Goal: Information Seeking & Learning: Understand process/instructions

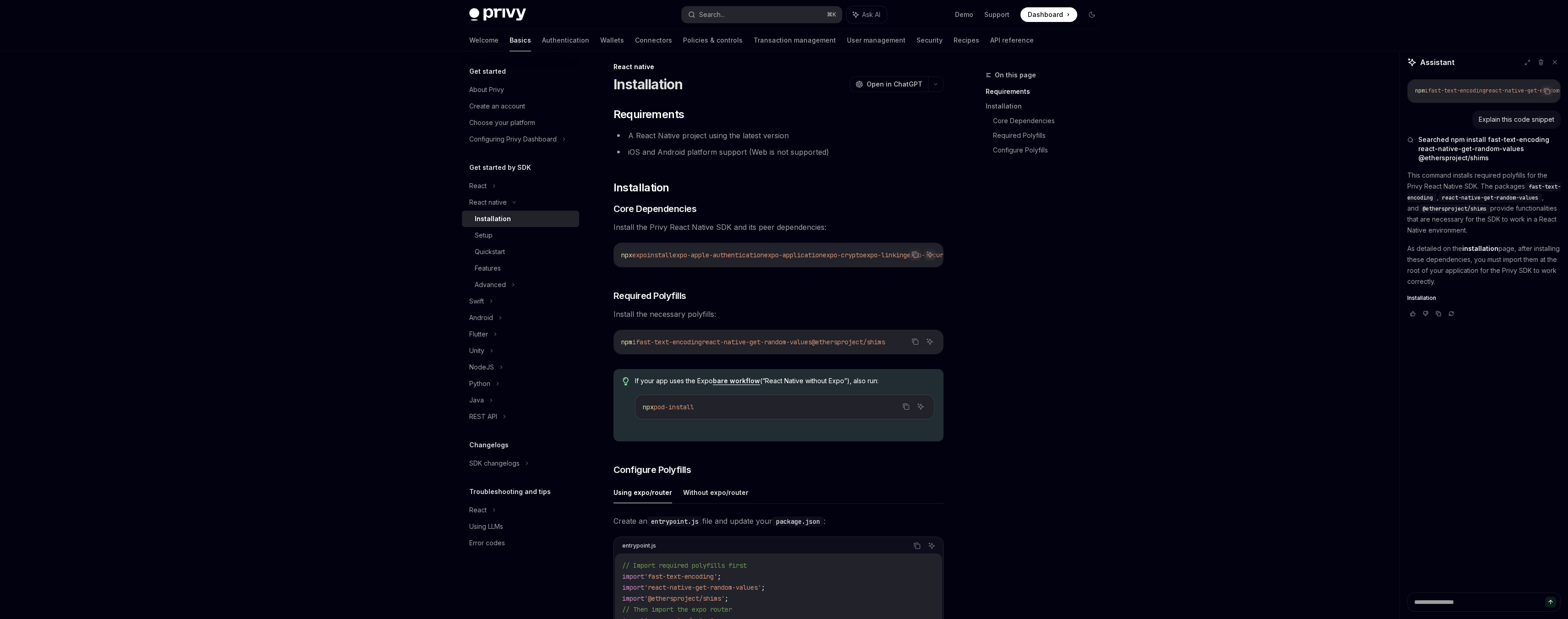
scroll to position [12, 0]
click at [915, 546] on icon "Copy the contents from the code block" at bounding box center [917, 542] width 7 height 7
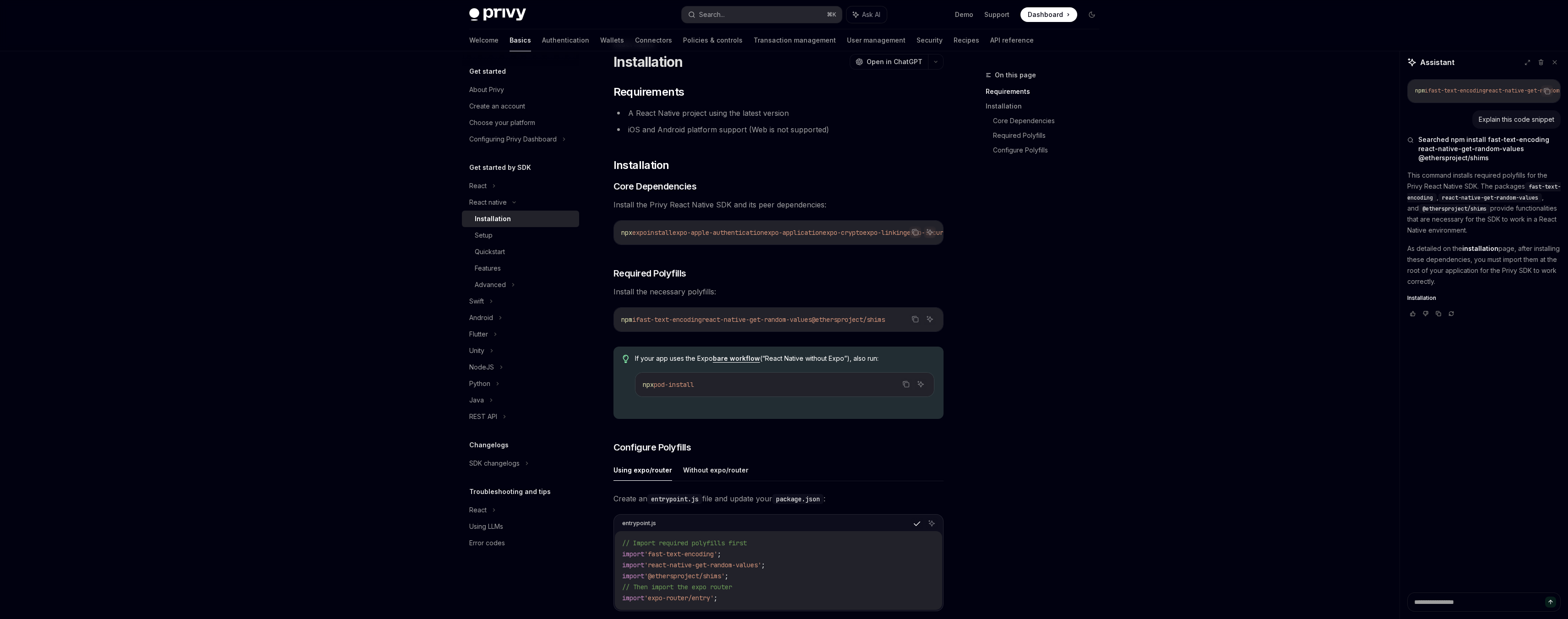
scroll to position [41, 0]
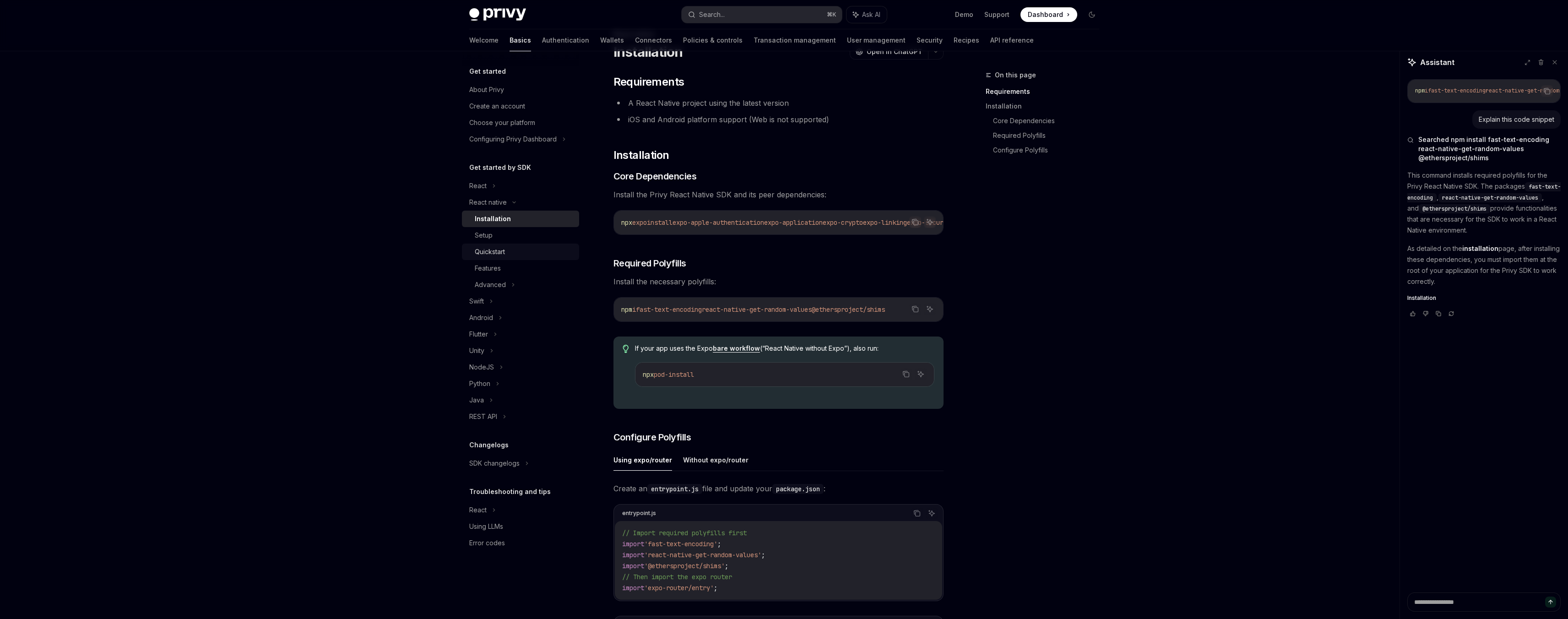
click at [499, 253] on div "Quickstart" at bounding box center [490, 252] width 30 height 11
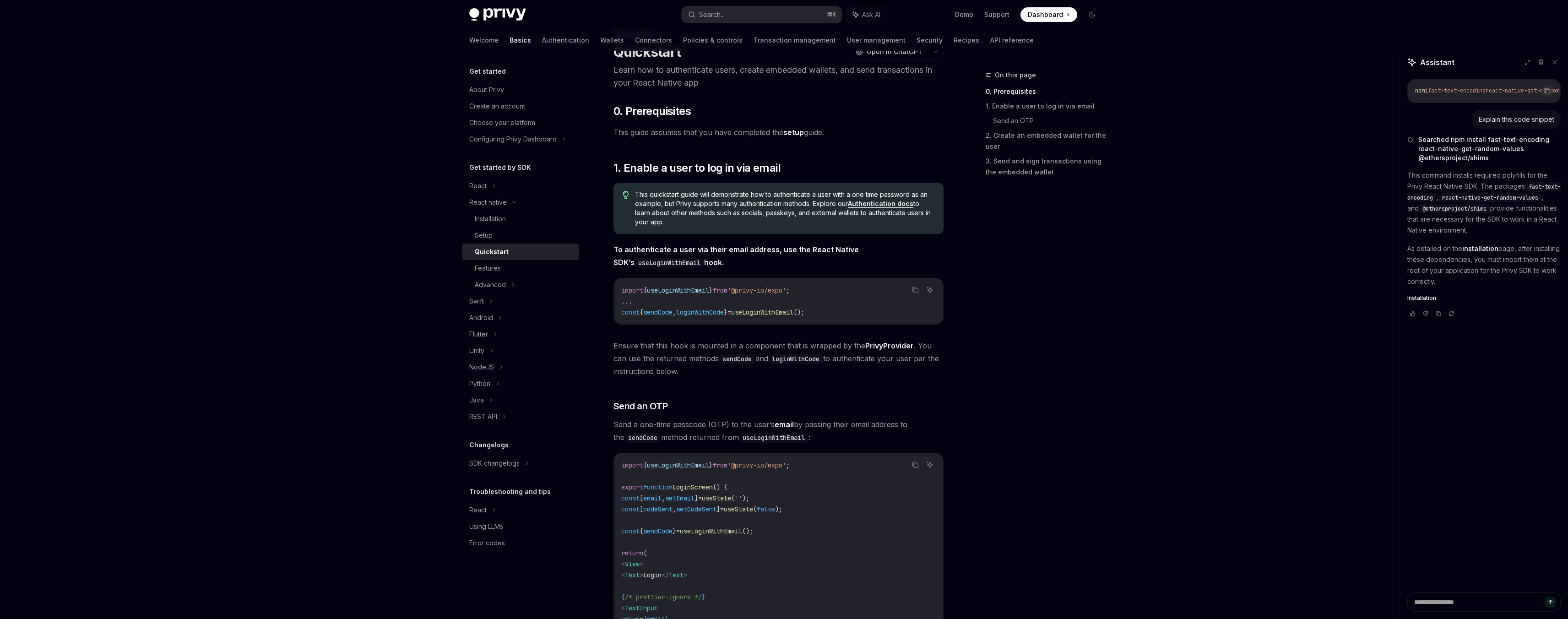
click at [499, 250] on div "Quickstart" at bounding box center [492, 252] width 34 height 11
click at [780, 290] on span "'@privy-io/expo'" at bounding box center [757, 290] width 58 height 9
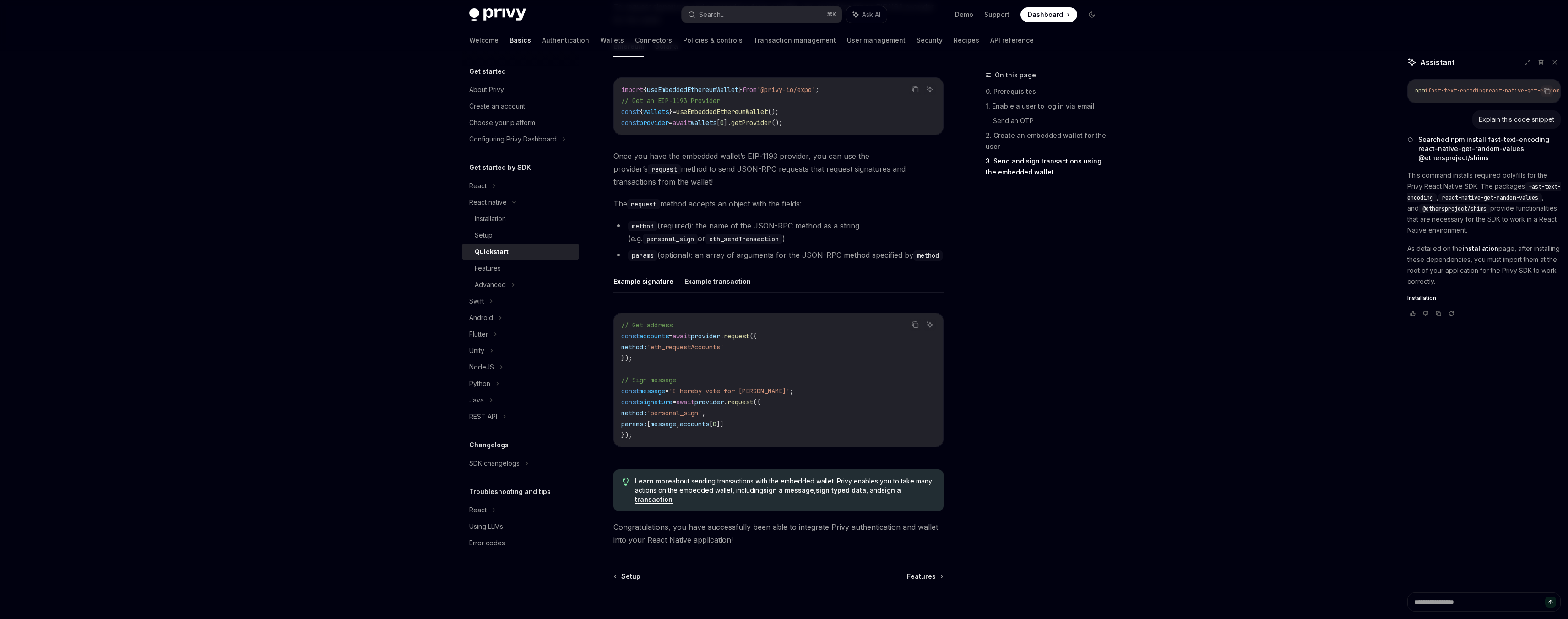
scroll to position [1170, 0]
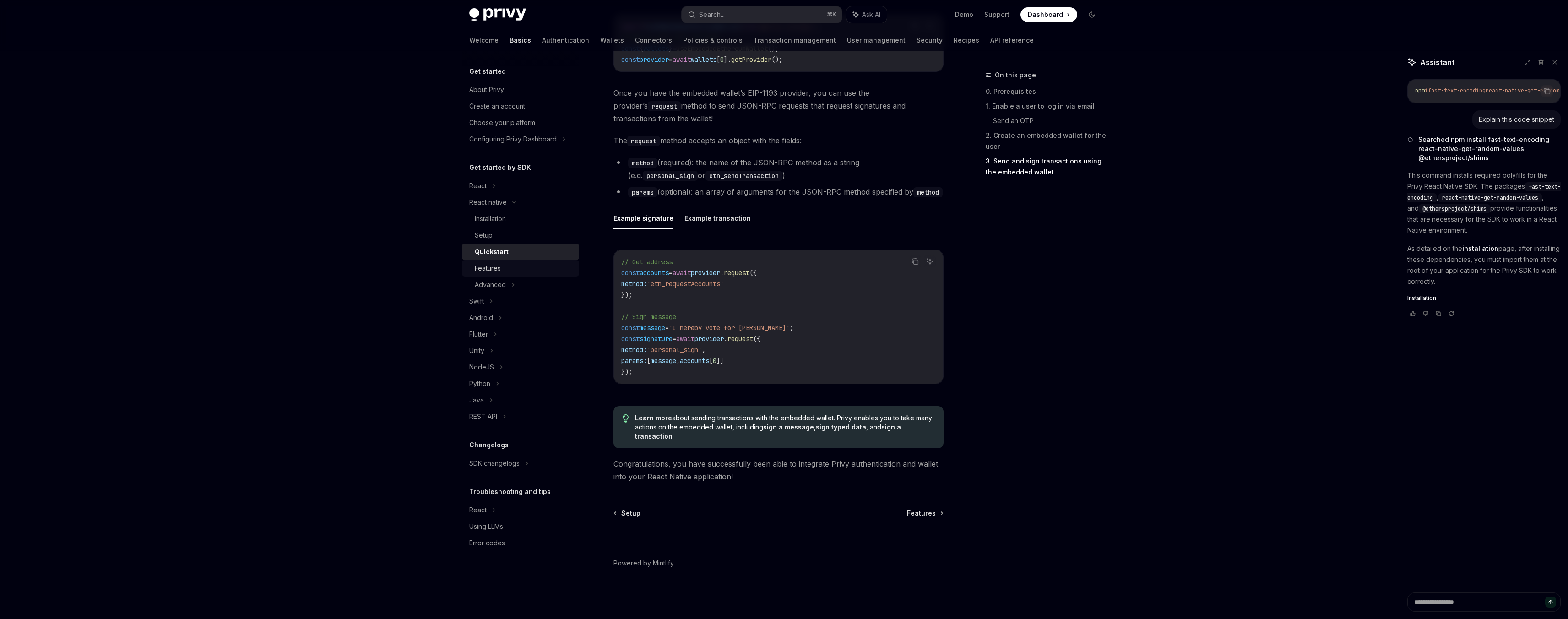
click at [503, 271] on div "Features" at bounding box center [524, 268] width 99 height 11
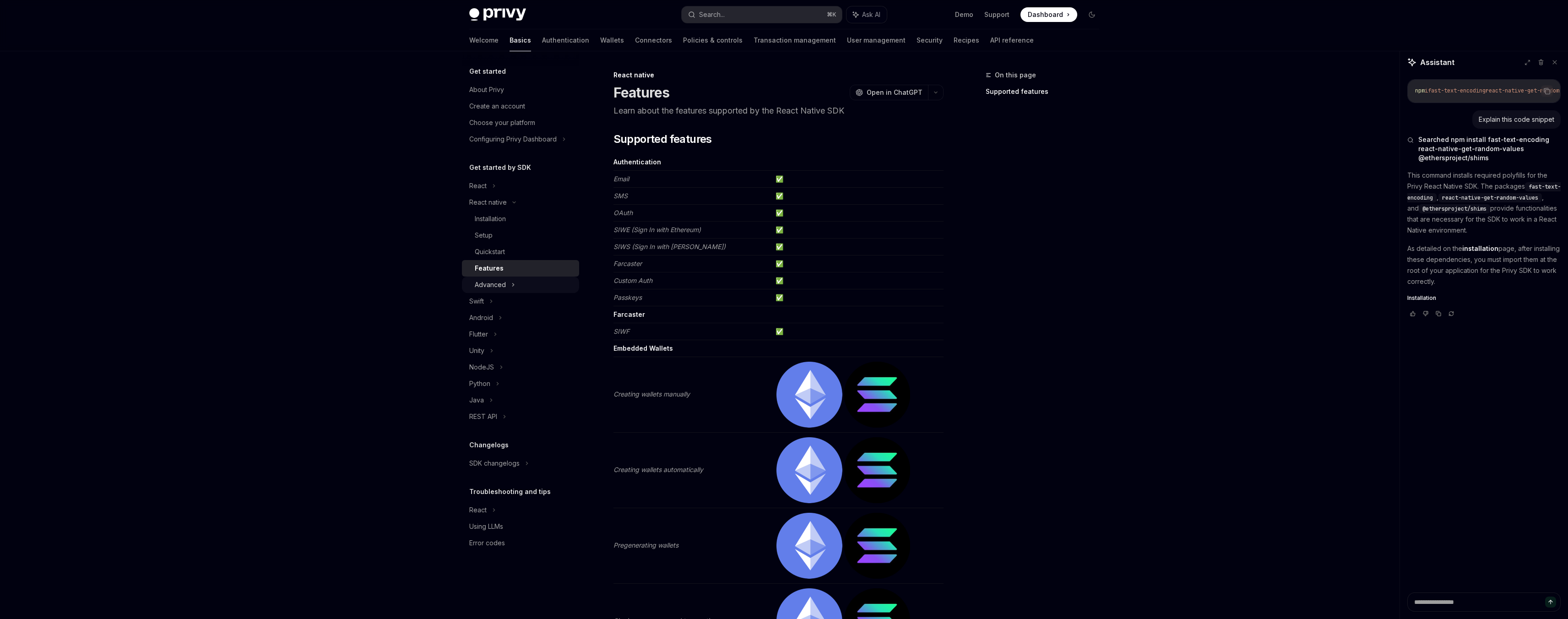
click at [506, 287] on div "Advanced" at bounding box center [520, 284] width 117 height 16
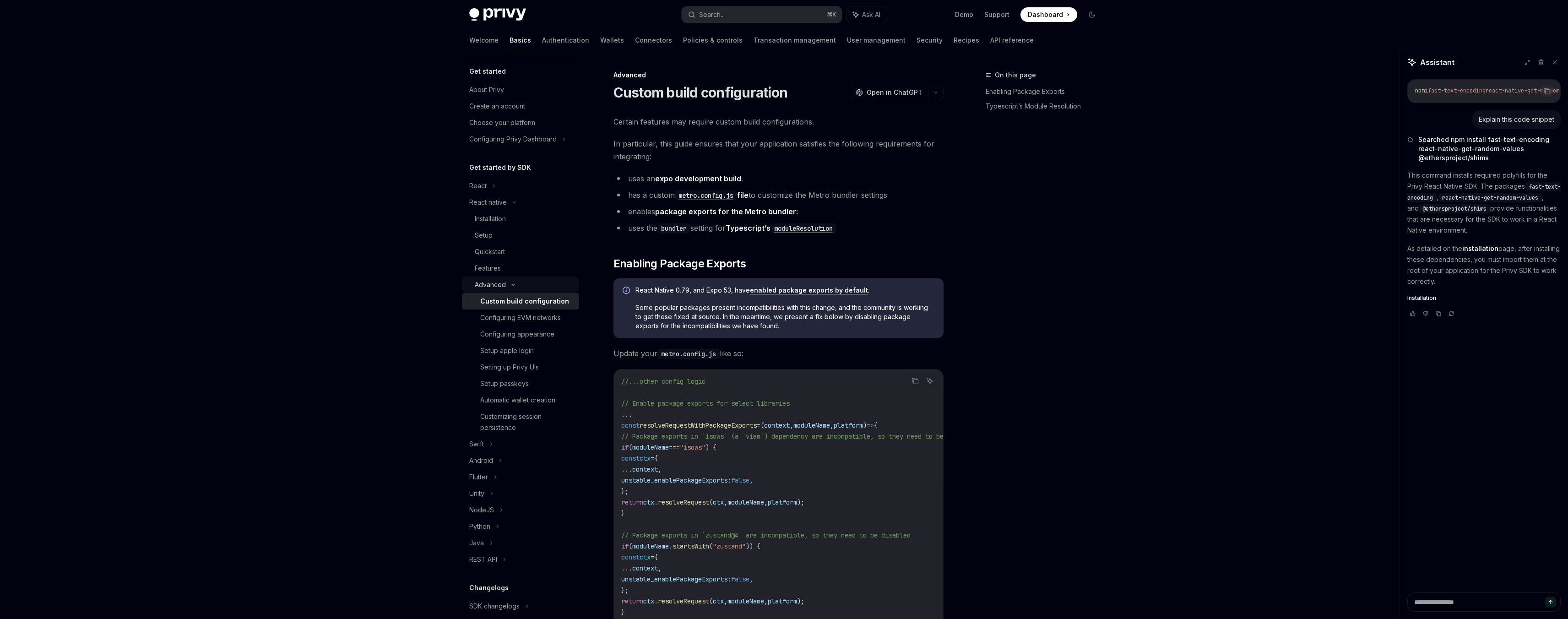
type textarea "*"
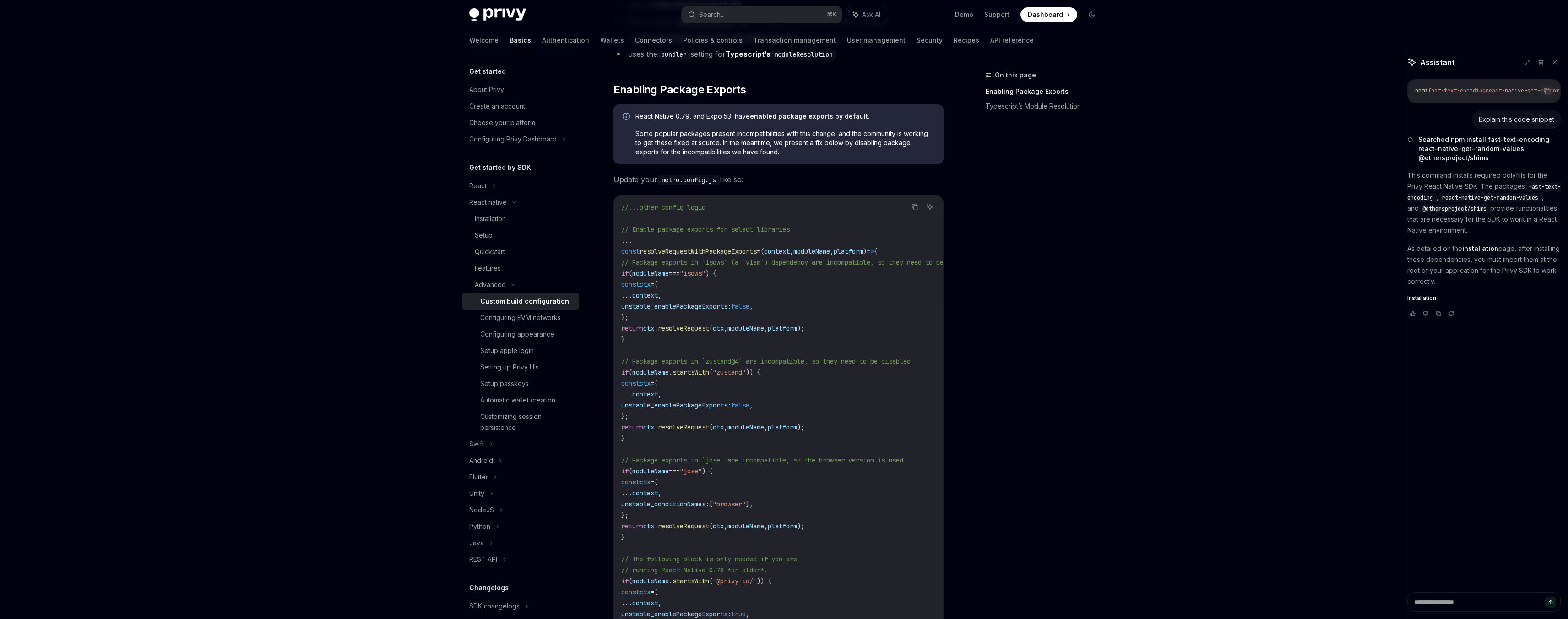
scroll to position [369, 0]
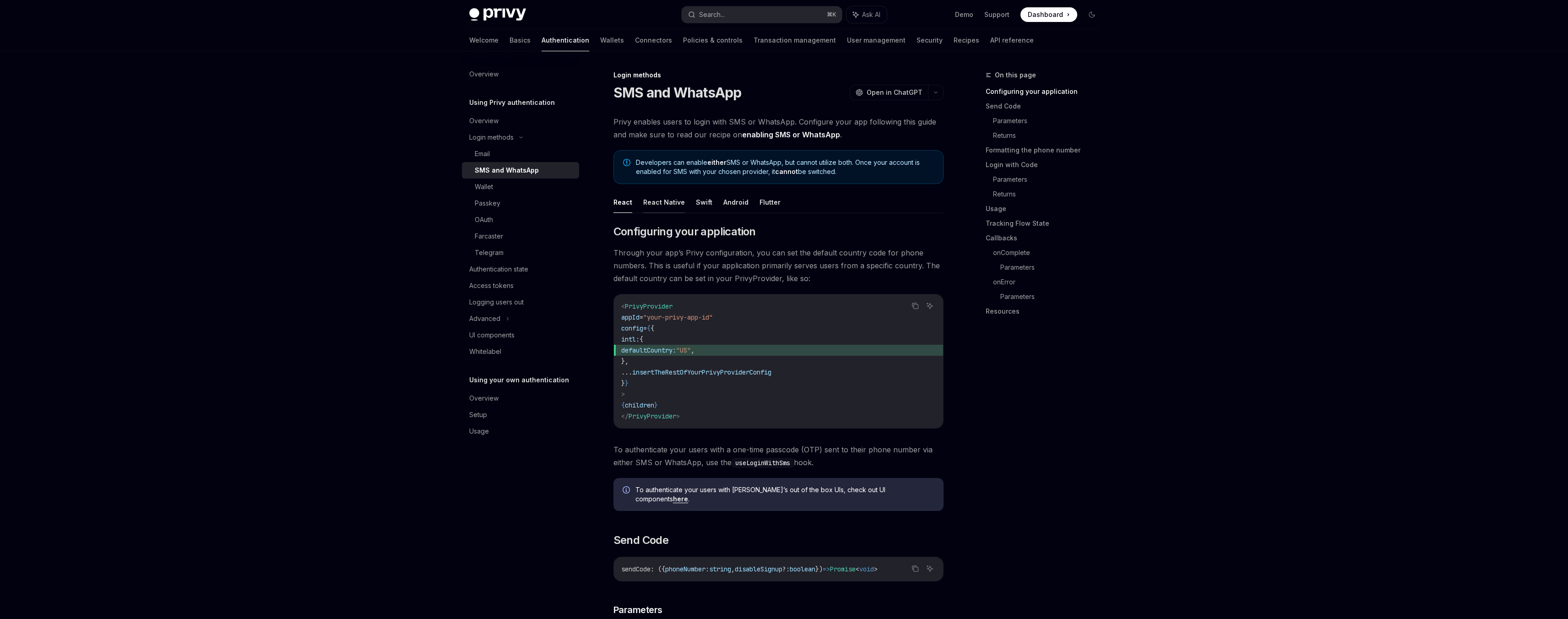
click at [664, 204] on button "React Native" at bounding box center [664, 201] width 41 height 21
type textarea "*"
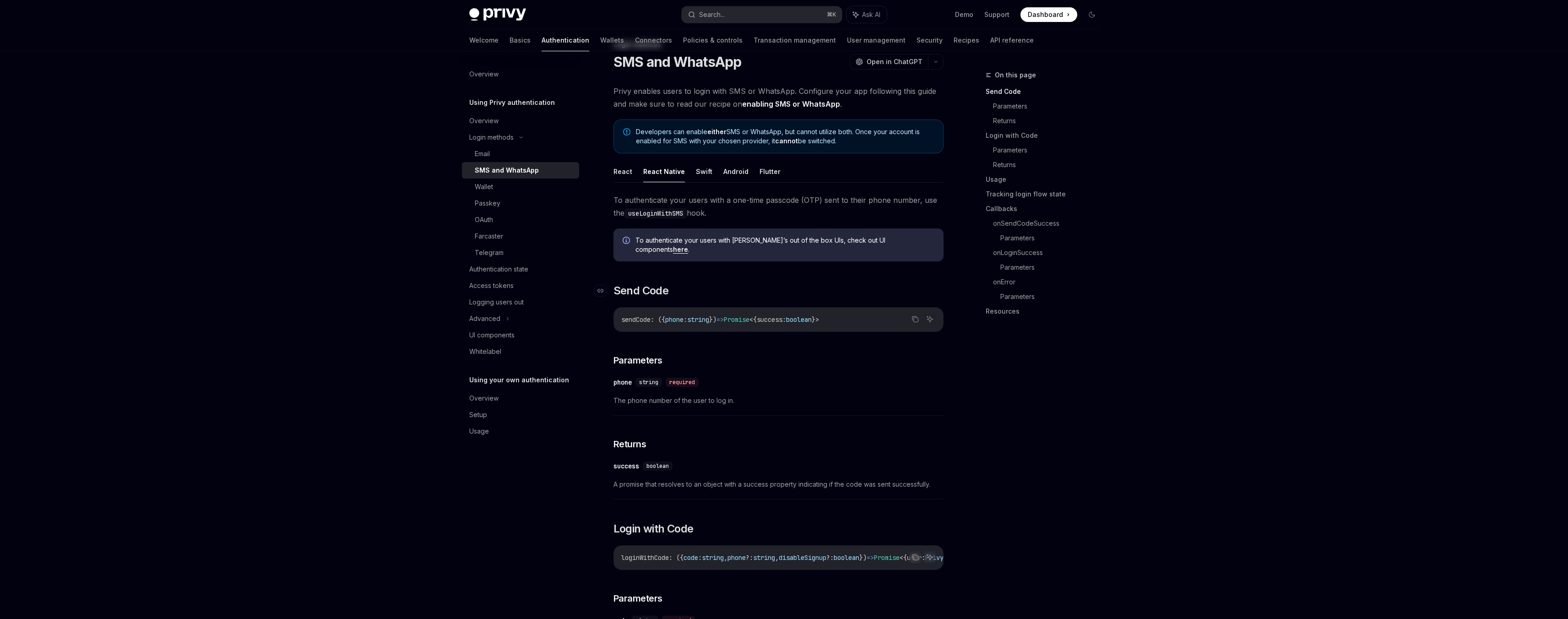
scroll to position [84, 0]
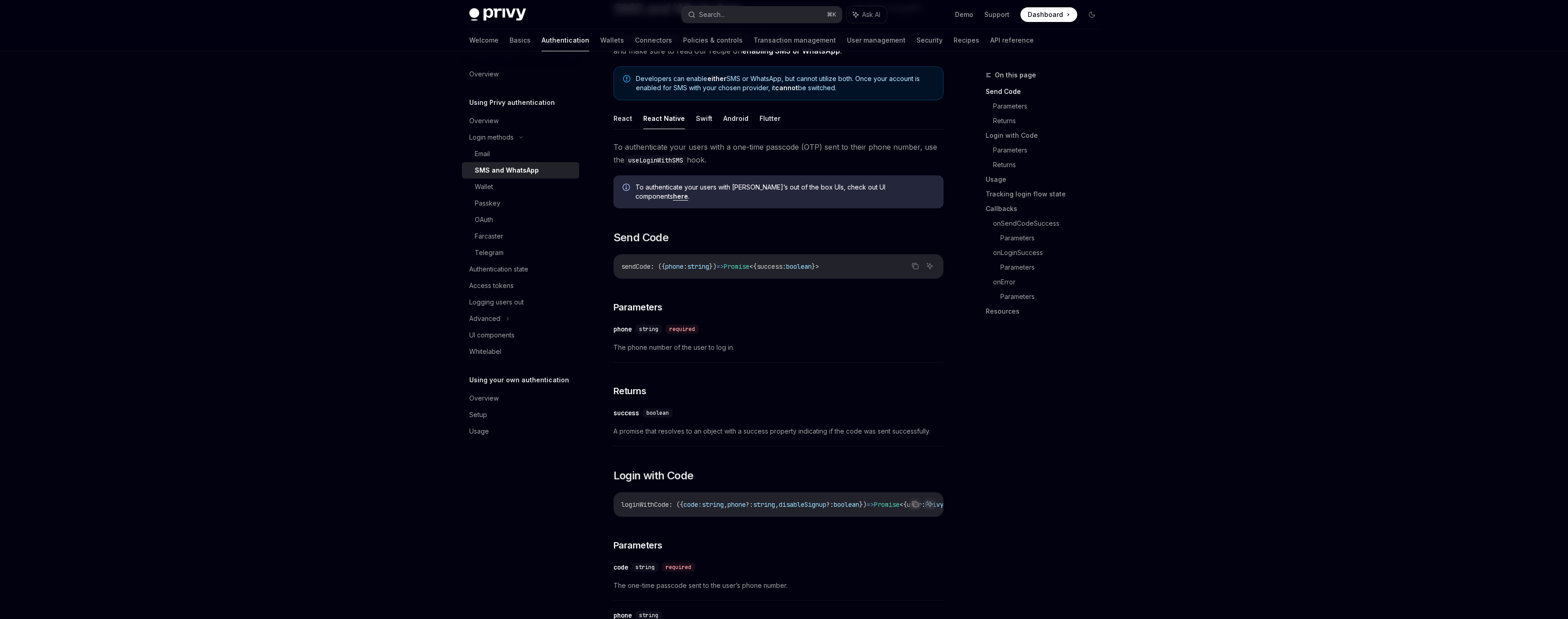
click at [674, 161] on code "useLoginWithSMS" at bounding box center [656, 160] width 62 height 10
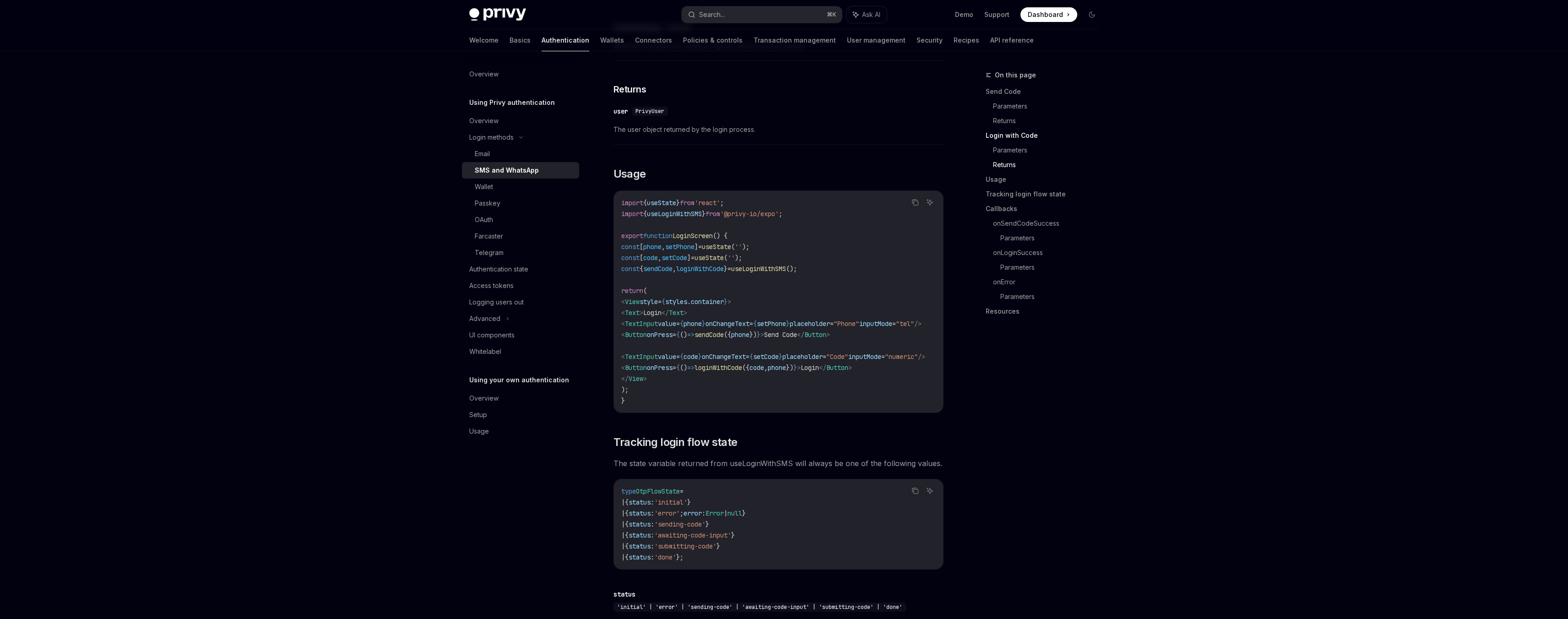
scroll to position [768, 0]
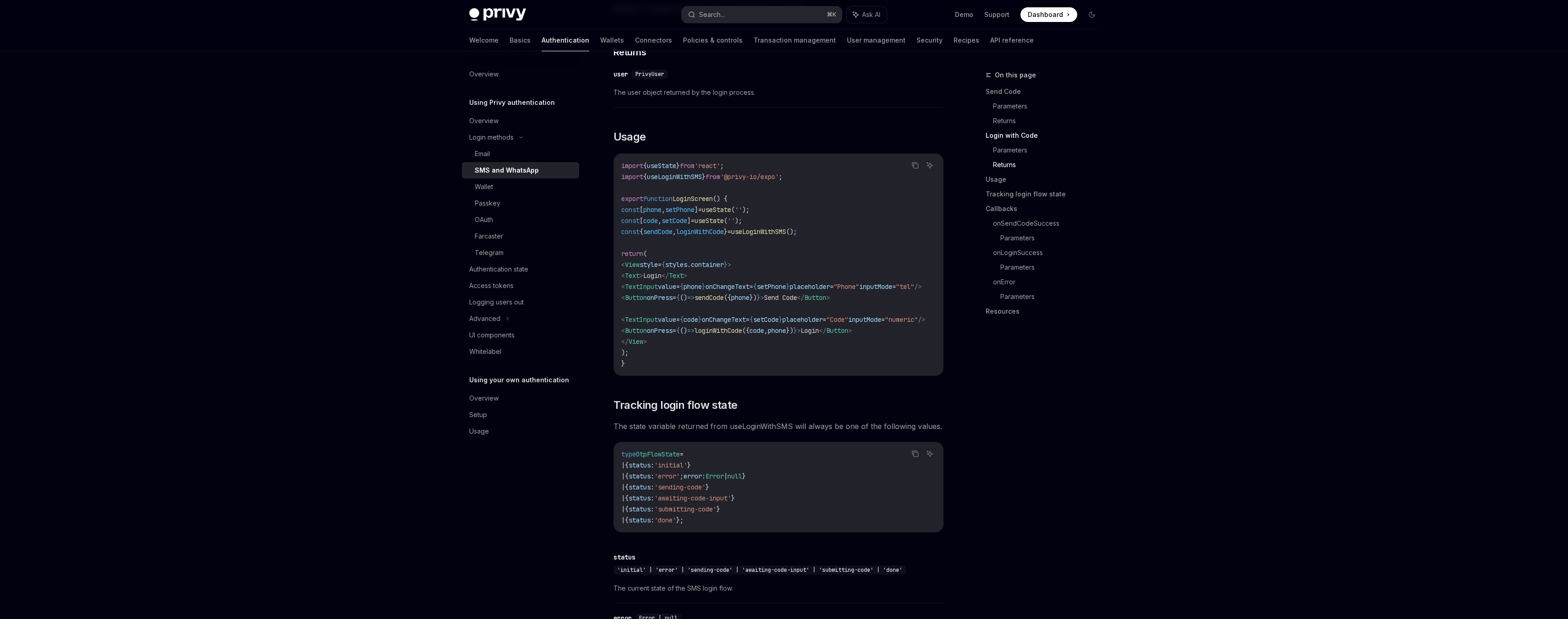
click at [778, 173] on span "'@privy-io/expo'" at bounding box center [749, 177] width 58 height 9
copy code "import { useLoginWithSMS } from '@privy-io/expo' ;"
click at [724, 228] on span "loginWithCode" at bounding box center [700, 232] width 47 height 9
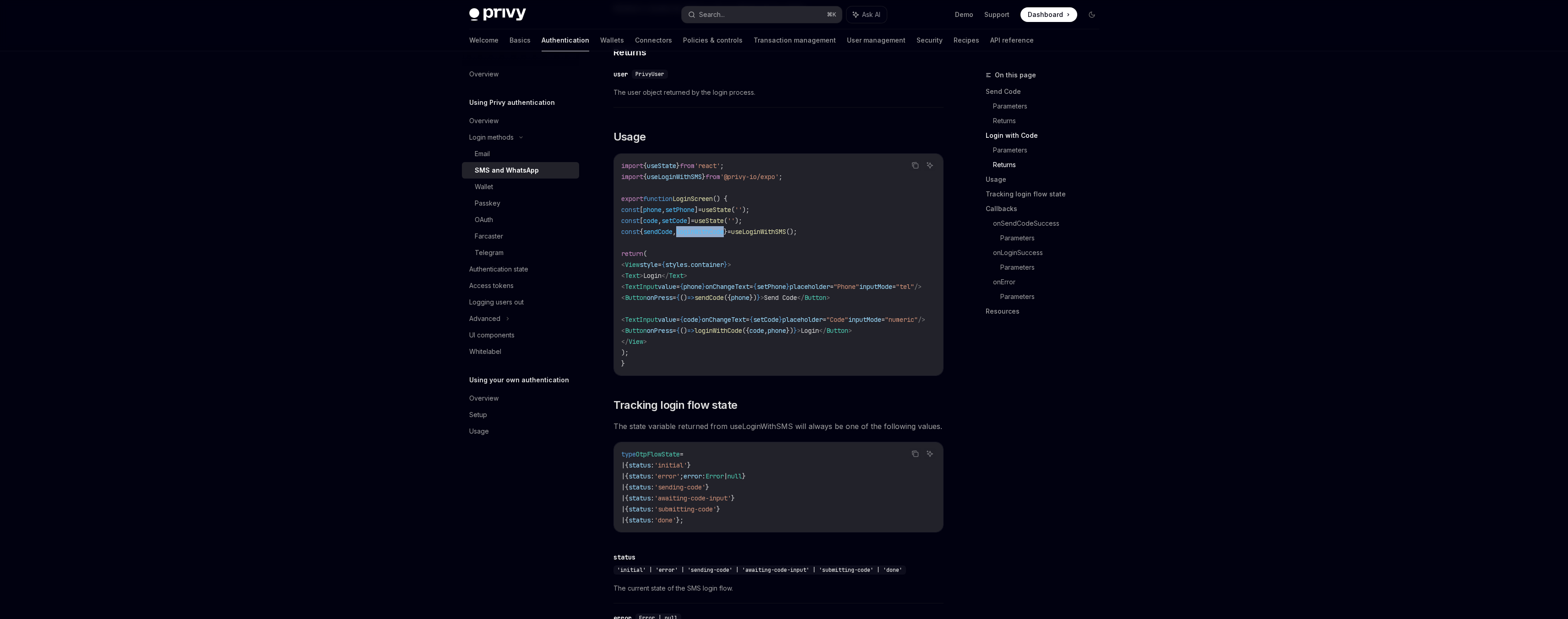
click at [724, 228] on span "loginWithCode" at bounding box center [700, 232] width 47 height 9
copy code "const { sendCode , loginWithCode } = useLoginWithSMS ();"
